Goal: Transaction & Acquisition: Purchase product/service

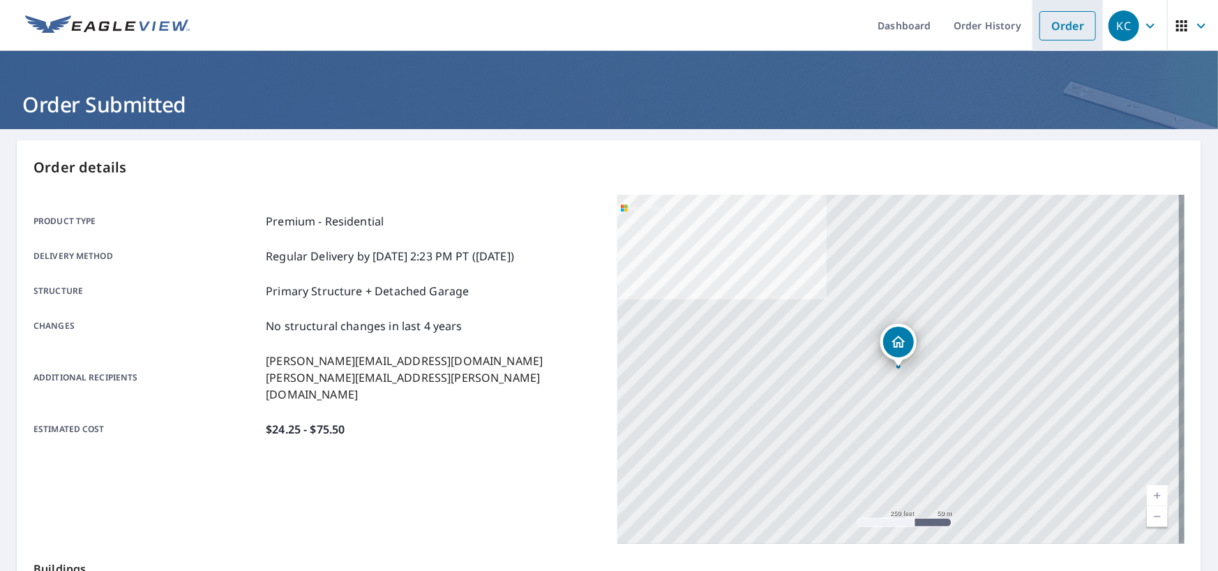
click at [1040, 33] on link "Order" at bounding box center [1068, 25] width 57 height 29
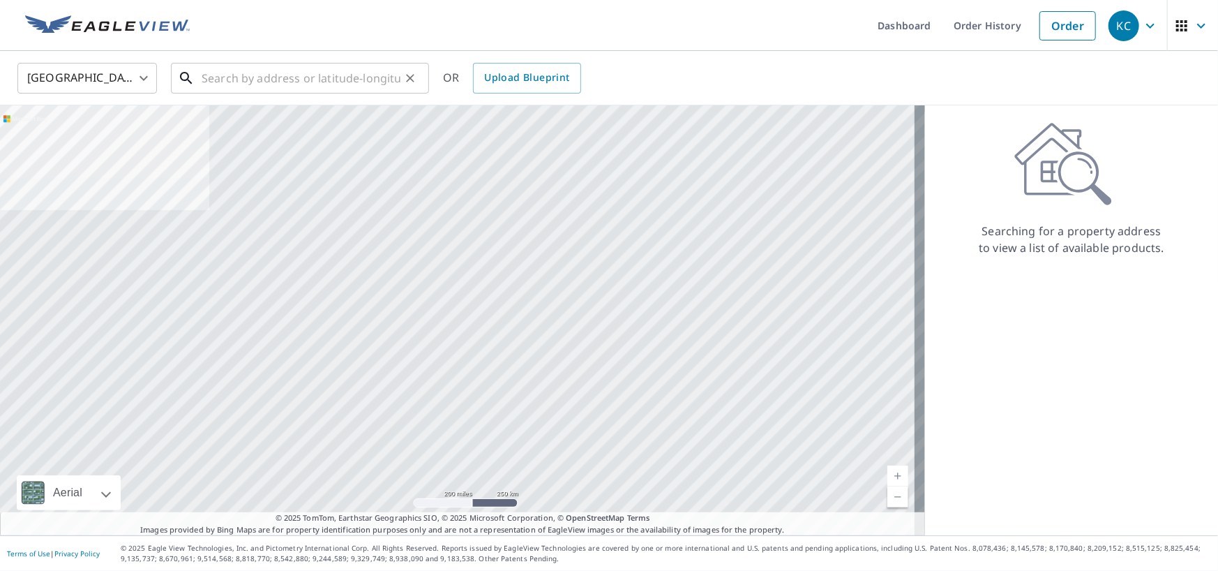
click at [341, 68] on input "text" at bounding box center [301, 78] width 199 height 39
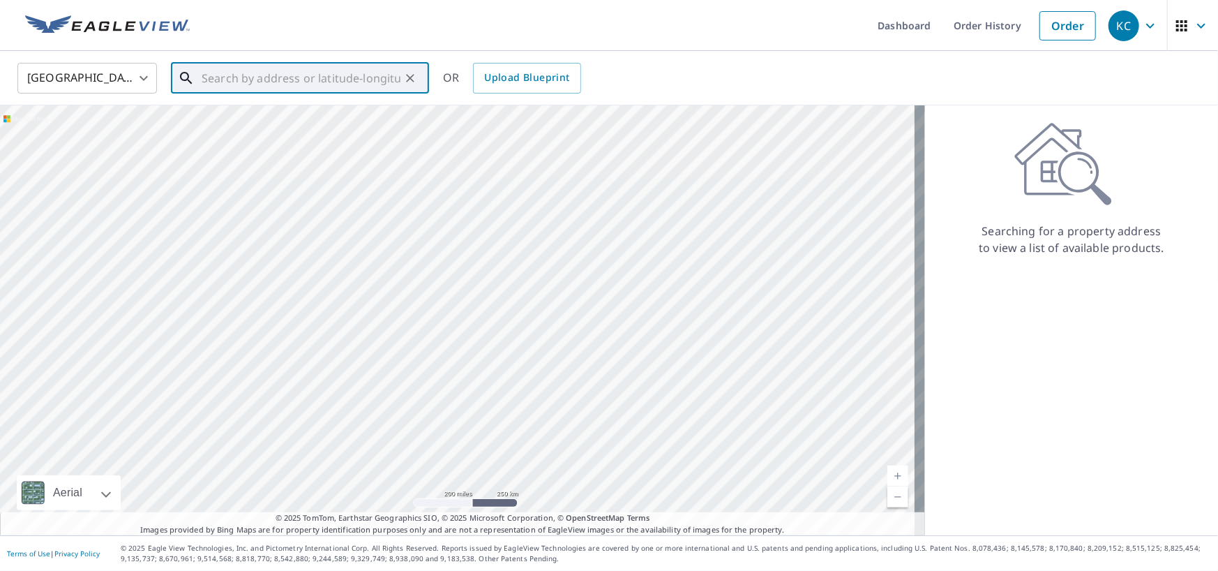
paste input "89 Sunset Ln"
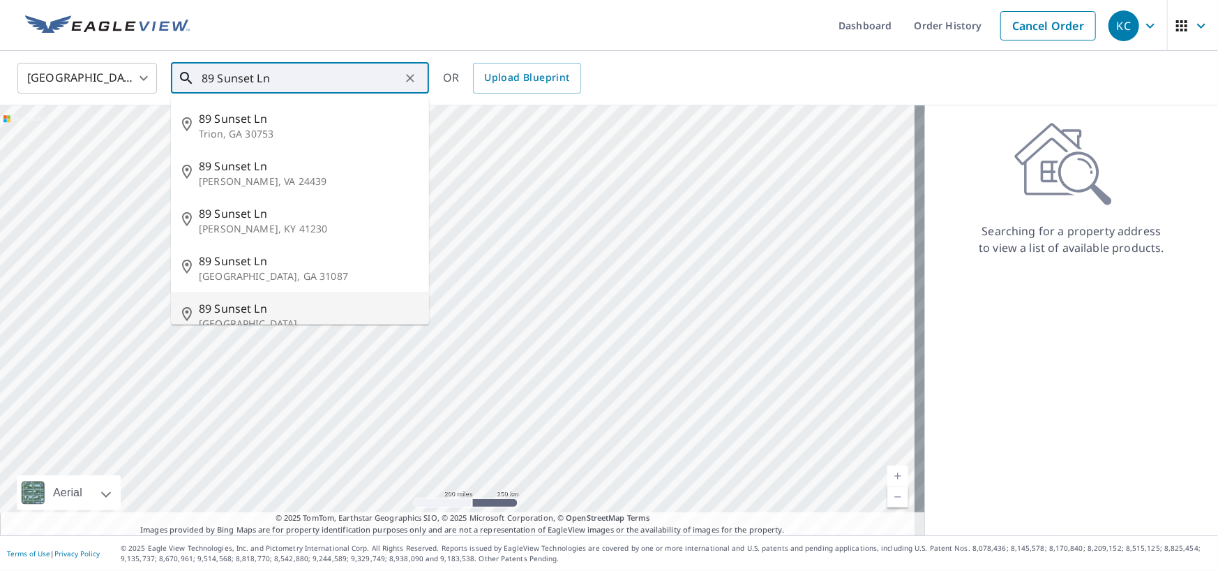
click at [264, 312] on span "89 Sunset Ln" at bounding box center [308, 308] width 219 height 17
type input "[STREET_ADDRESS]"
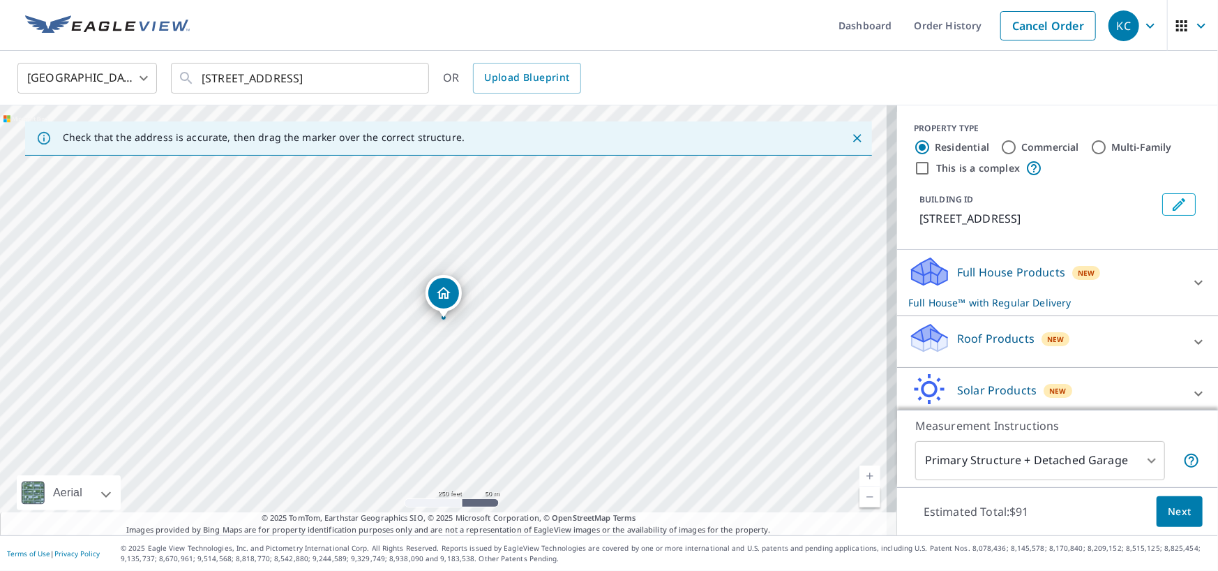
click at [983, 344] on p "Roof Products" at bounding box center [995, 338] width 77 height 17
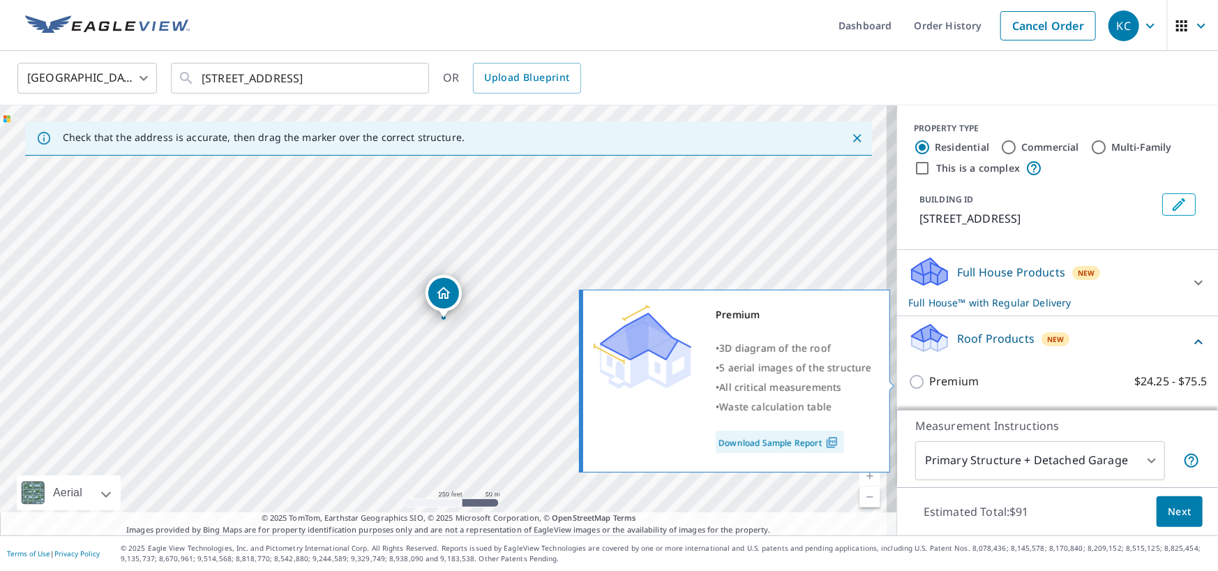
click at [895, 383] on div "Premium • 3D diagram of the roof • 5 aerial images of the structure • All criti…" at bounding box center [741, 380] width 320 height 191
click at [909, 381] on input "Premium $24.25 - $75.5" at bounding box center [919, 381] width 21 height 17
checkbox input "true"
checkbox input "false"
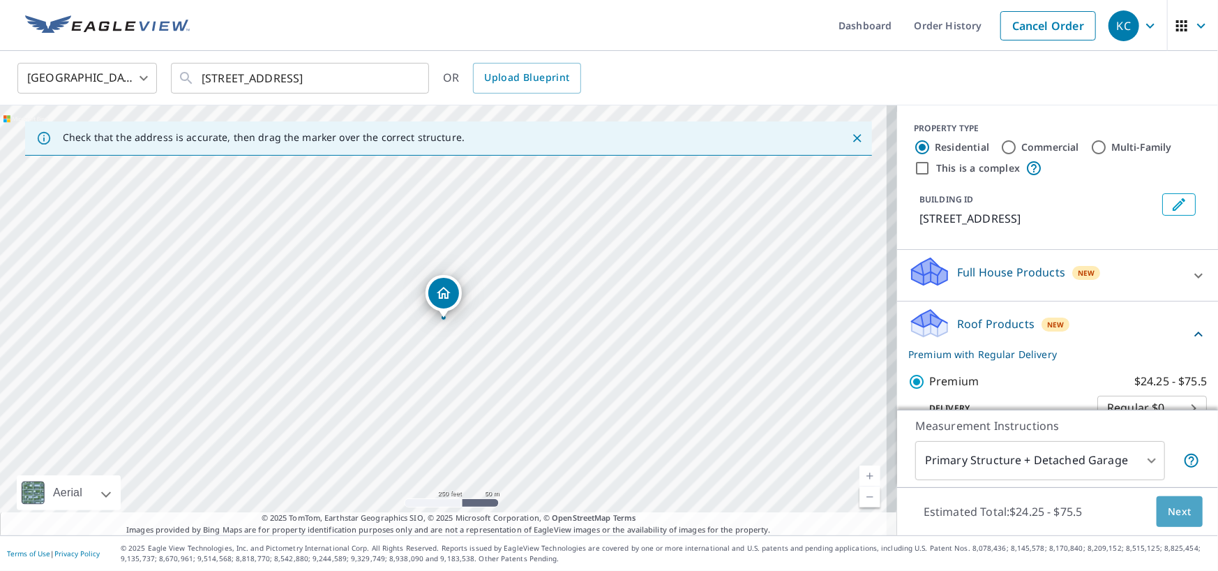
click at [1175, 506] on span "Next" at bounding box center [1180, 511] width 24 height 17
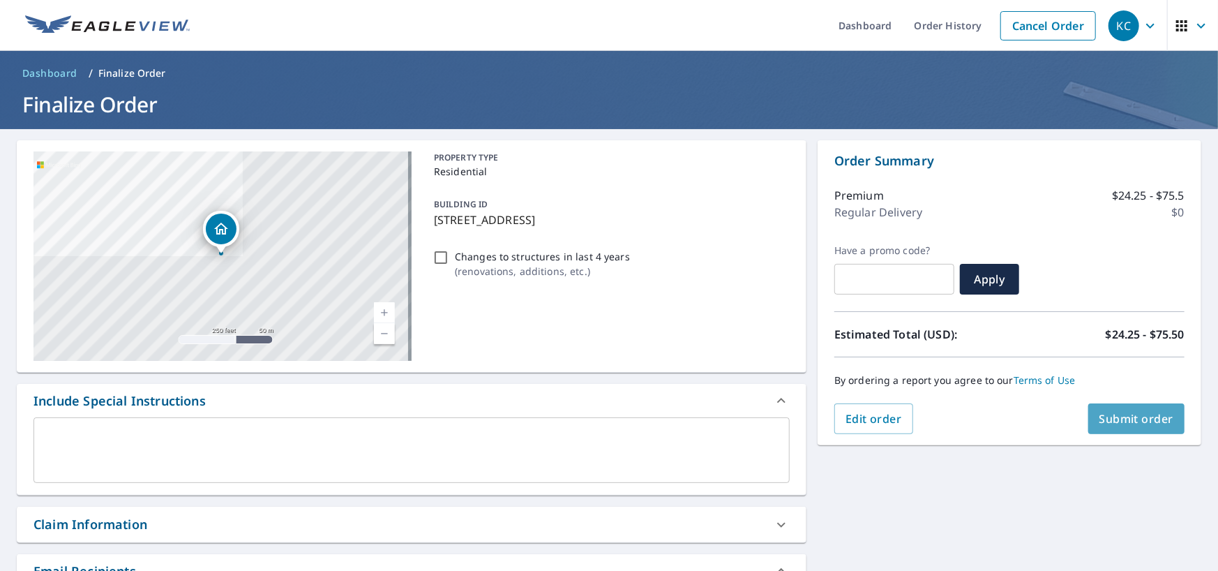
click at [1115, 426] on button "Submit order" at bounding box center [1137, 418] width 97 height 31
checkbox input "true"
